Goal: Communication & Community: Ask a question

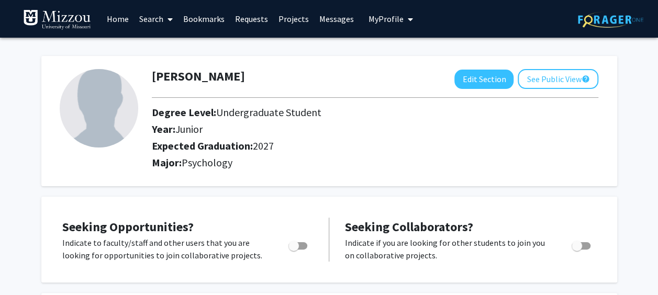
click at [160, 18] on link "Search" at bounding box center [156, 19] width 44 height 37
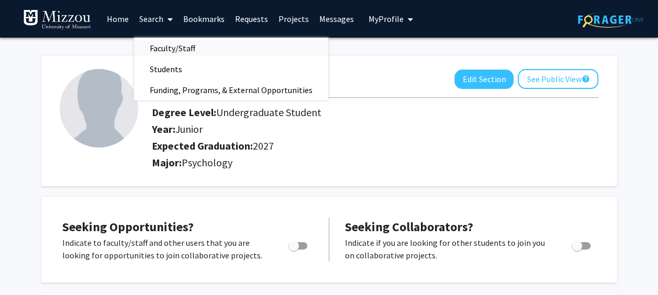
click at [170, 46] on span "Faculty/Staff" at bounding box center [172, 48] width 77 height 21
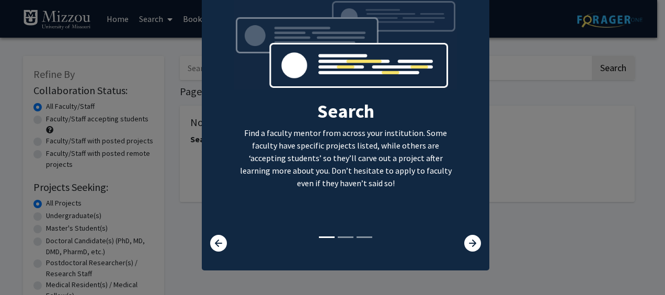
scroll to position [53, 0]
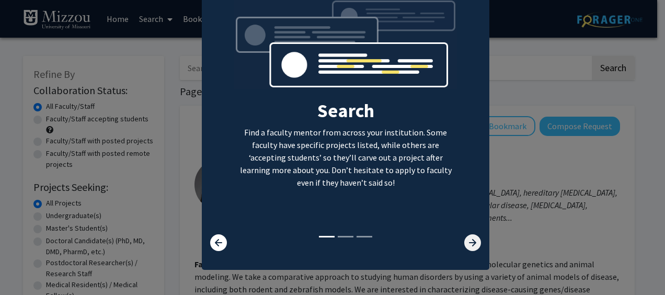
click at [472, 244] on icon at bounding box center [473, 242] width 17 height 17
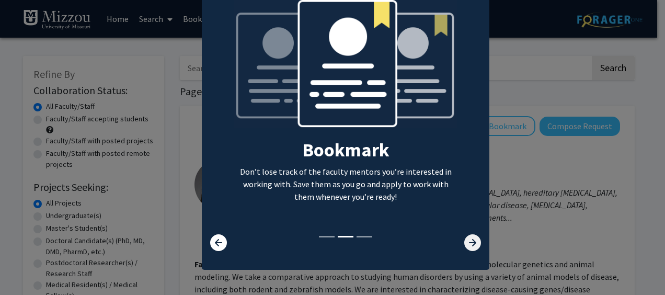
click at [471, 244] on icon at bounding box center [473, 242] width 17 height 17
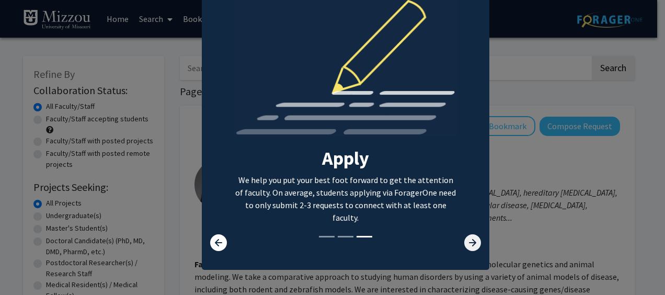
click at [470, 243] on icon at bounding box center [473, 242] width 17 height 17
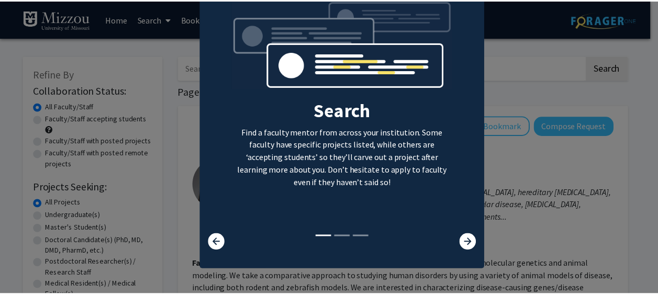
scroll to position [0, 0]
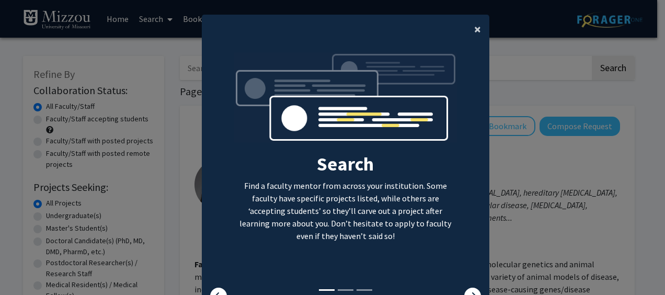
click at [481, 27] on button "×" at bounding box center [478, 29] width 24 height 29
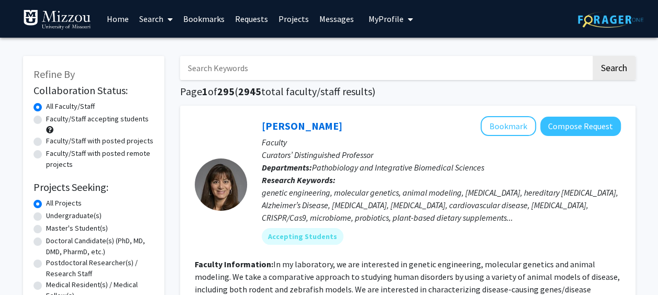
click at [274, 64] on input "Search Keywords" at bounding box center [385, 68] width 411 height 24
type input "[PERSON_NAME]"
click at [618, 76] on button "Search" at bounding box center [613, 68] width 43 height 24
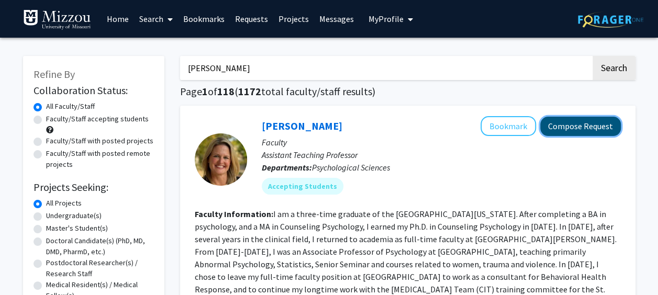
click at [585, 130] on button "Compose Request" at bounding box center [580, 126] width 81 height 19
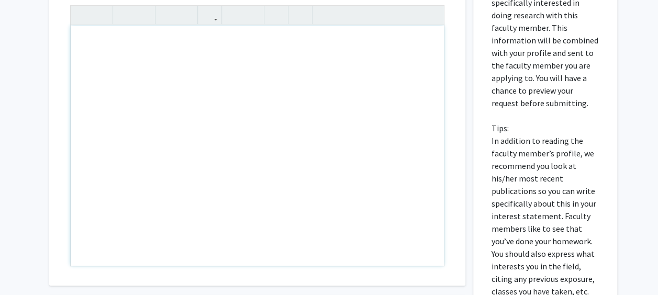
scroll to position [157, 0]
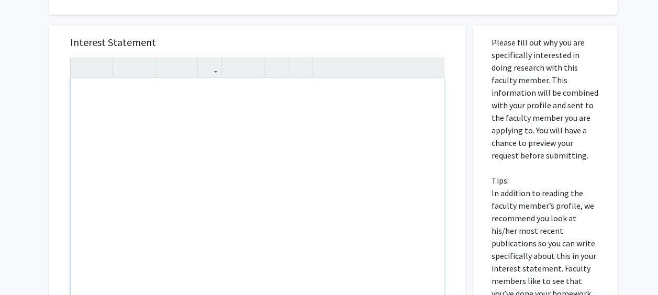
click at [99, 89] on div "Note to users with screen readers: Please press Alt+0 or Option+0 to deactivate…" at bounding box center [257, 198] width 373 height 240
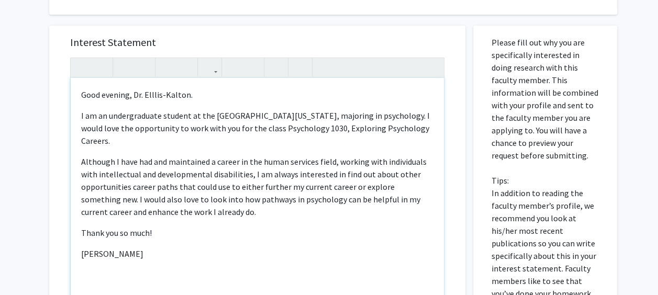
type textarea "<p>Good evening, Dr. Elllis-Kalton.&nbsp;</p><p>I am an undergraduate student a…"
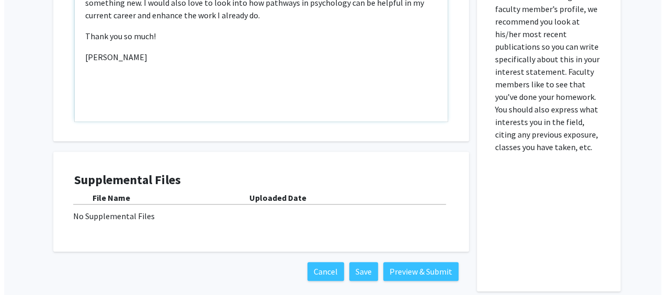
scroll to position [404, 0]
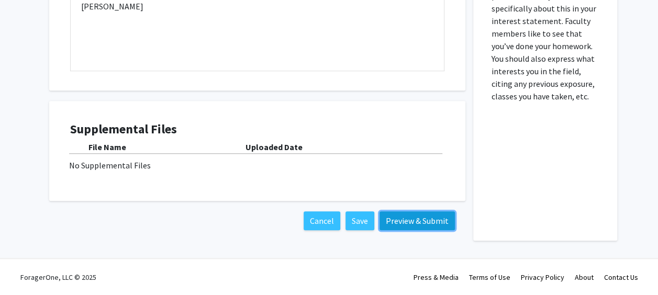
click at [421, 221] on button "Preview & Submit" at bounding box center [416, 220] width 75 height 19
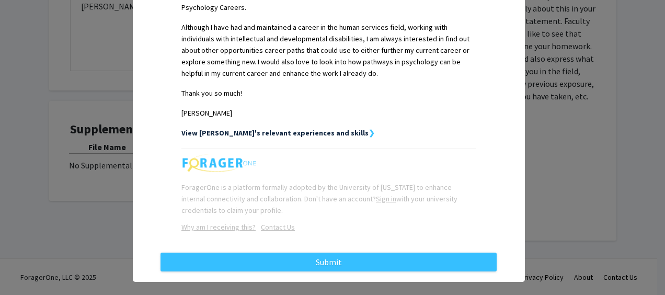
scroll to position [339, 0]
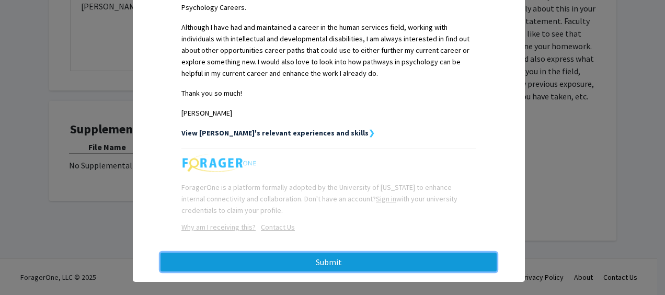
click at [356, 253] on button "Submit" at bounding box center [329, 262] width 336 height 19
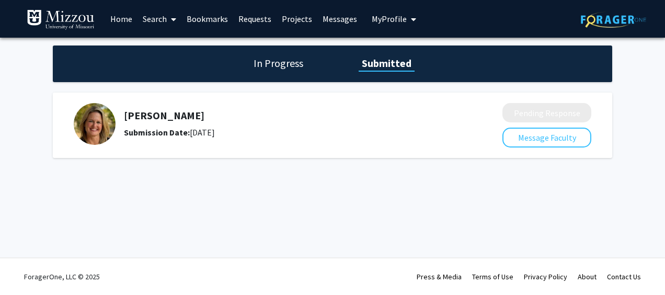
click at [117, 18] on link "Home" at bounding box center [121, 19] width 32 height 37
